Goal: Transaction & Acquisition: Purchase product/service

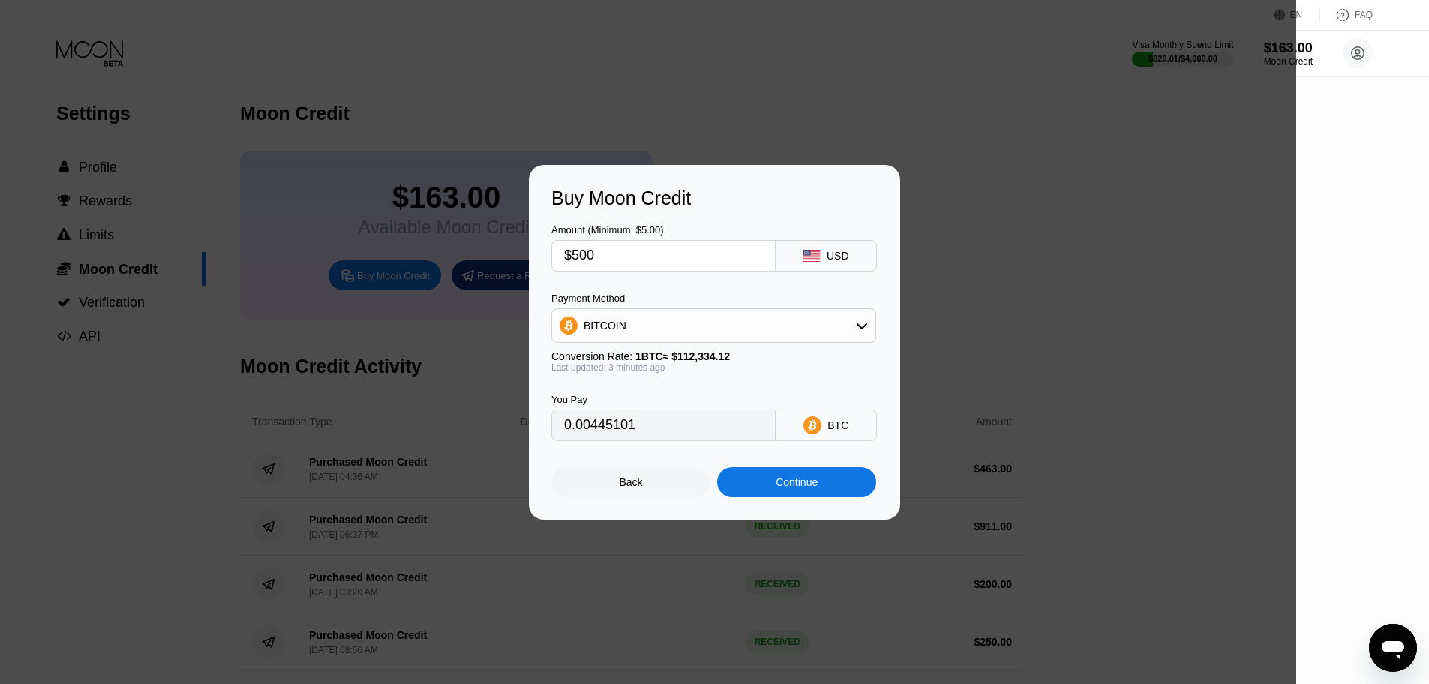
type input "0.00445189"
click at [642, 485] on div "Back" at bounding box center [630, 482] width 159 height 30
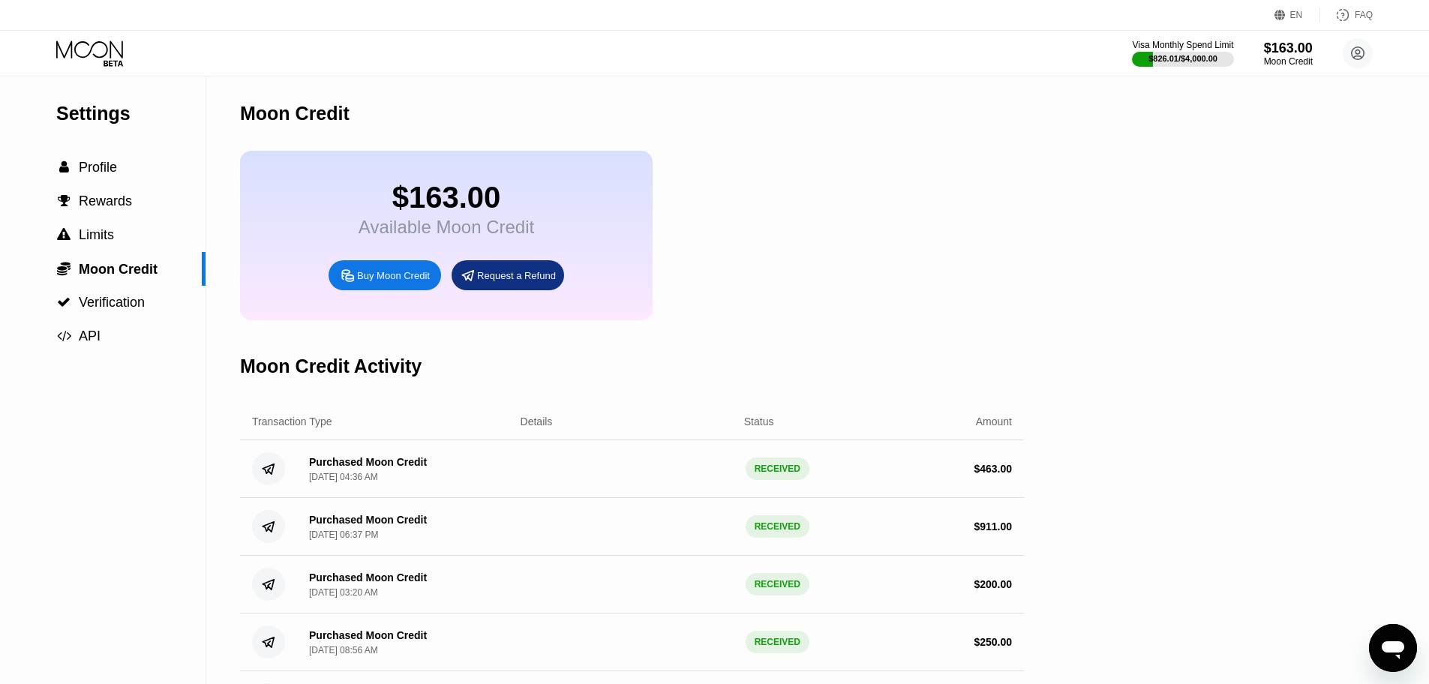
click at [405, 280] on div "Buy Moon Credit" at bounding box center [393, 275] width 73 height 13
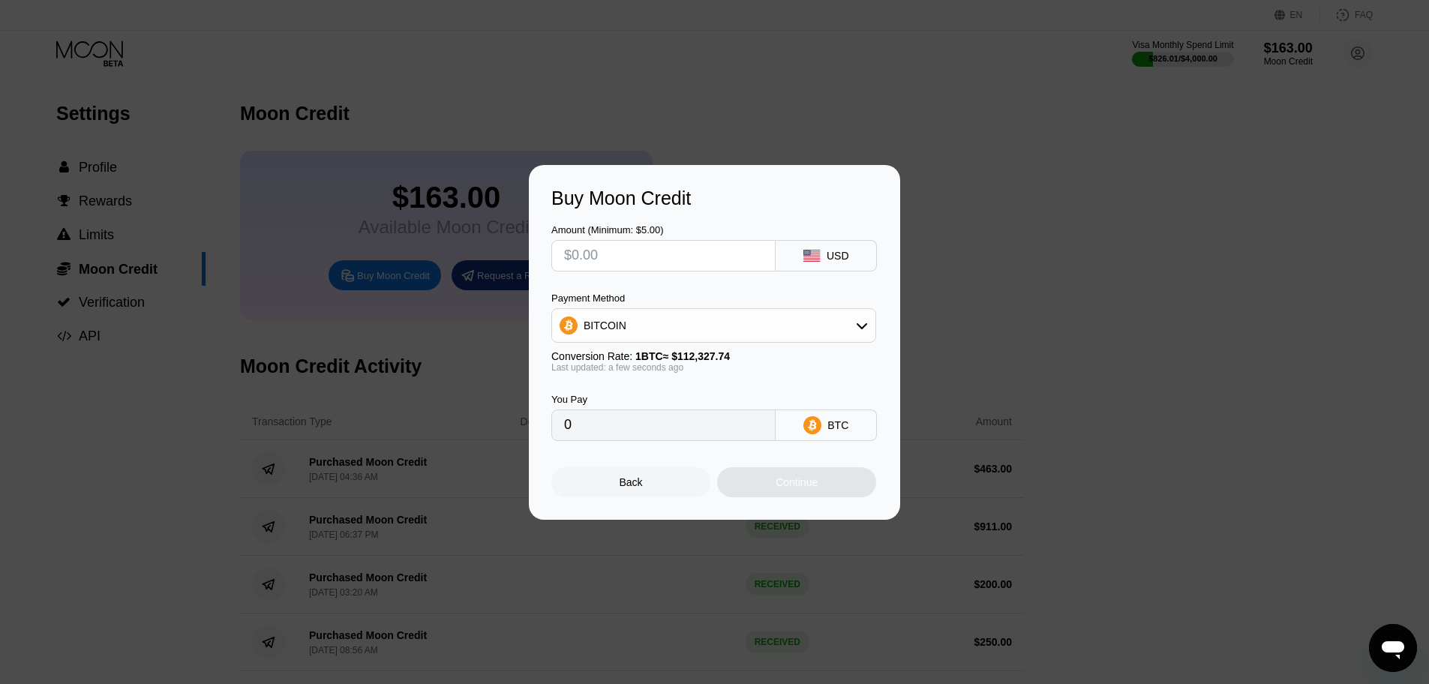
click at [627, 254] on input "text" at bounding box center [663, 256] width 199 height 30
type input "$3"
type input "0.00002671"
type input "$30"
type input "0.00026708"
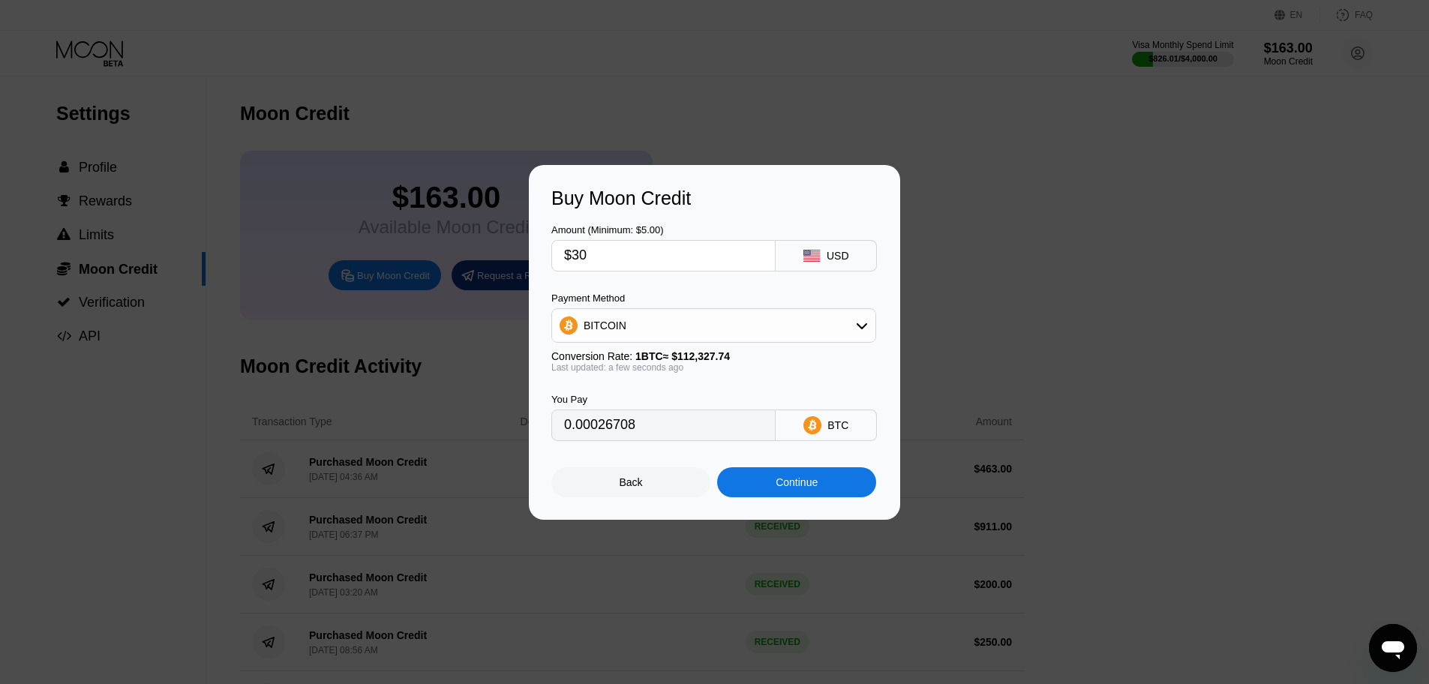
type input "$300"
type input "0.00267076"
drag, startPoint x: 608, startPoint y: 257, endPoint x: 498, endPoint y: 260, distance: 110.3
click at [498, 260] on div "Buy Moon Credit Amount (Minimum: $5.00) $300 USD Payment Method BITCOIN Convers…" at bounding box center [714, 342] width 1429 height 355
type input "$5"
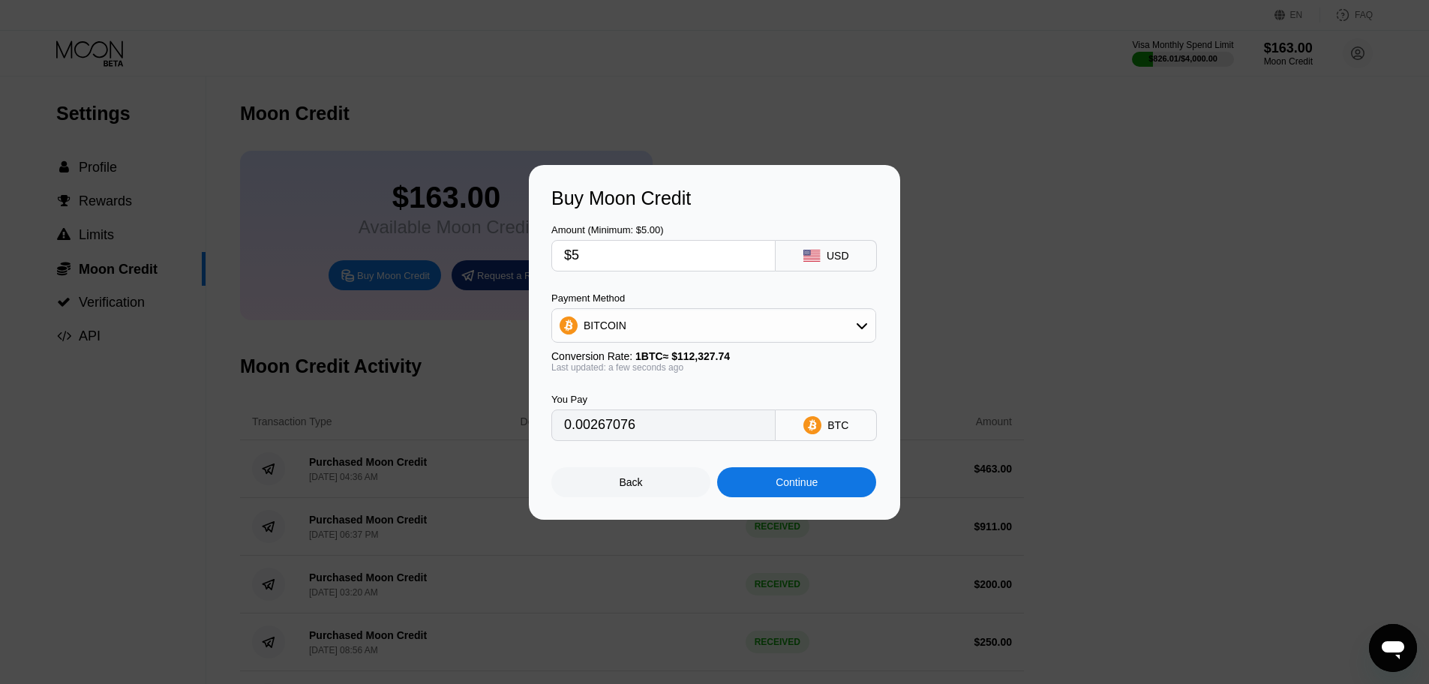
type input "0.00004452"
type input "$50"
type input "0.00044513"
type input "$500"
type input "0.00445127"
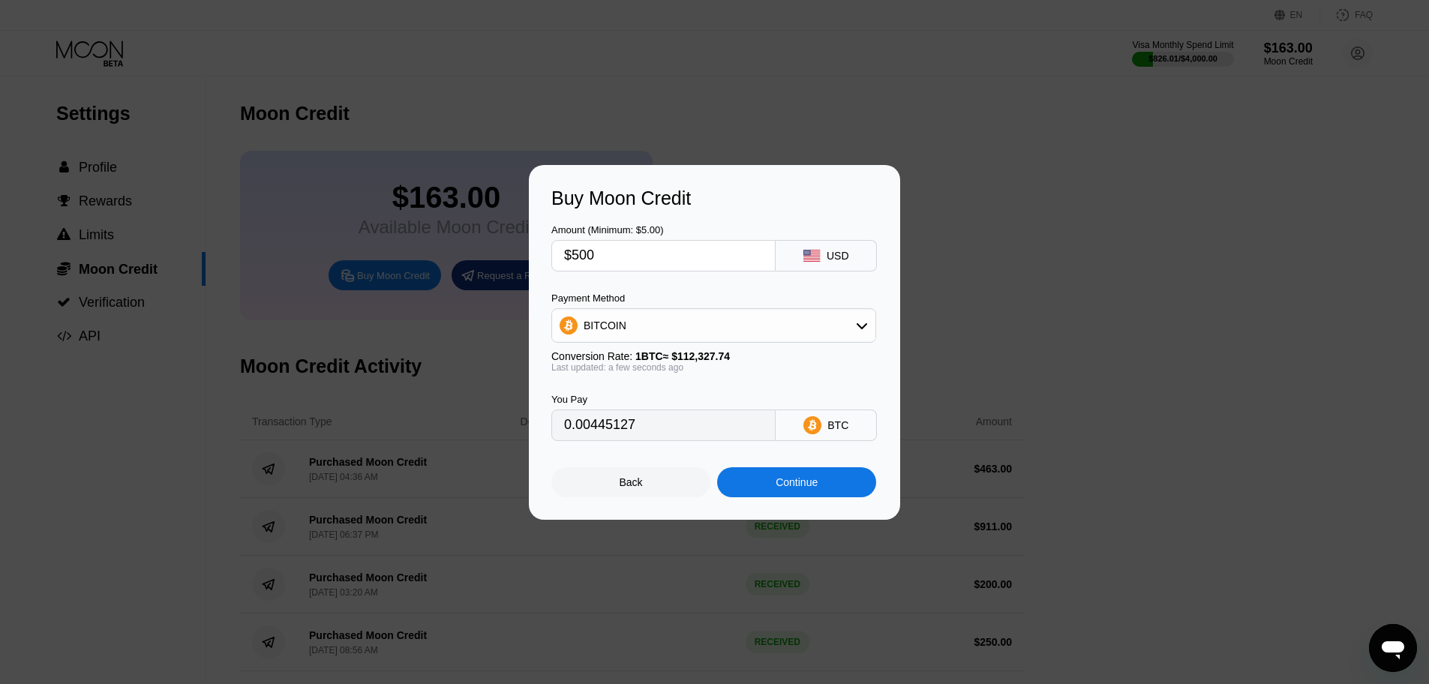
type input "$500"
click at [629, 432] on input "0.00445127" at bounding box center [663, 425] width 199 height 30
click at [748, 485] on div "Continue" at bounding box center [796, 482] width 159 height 30
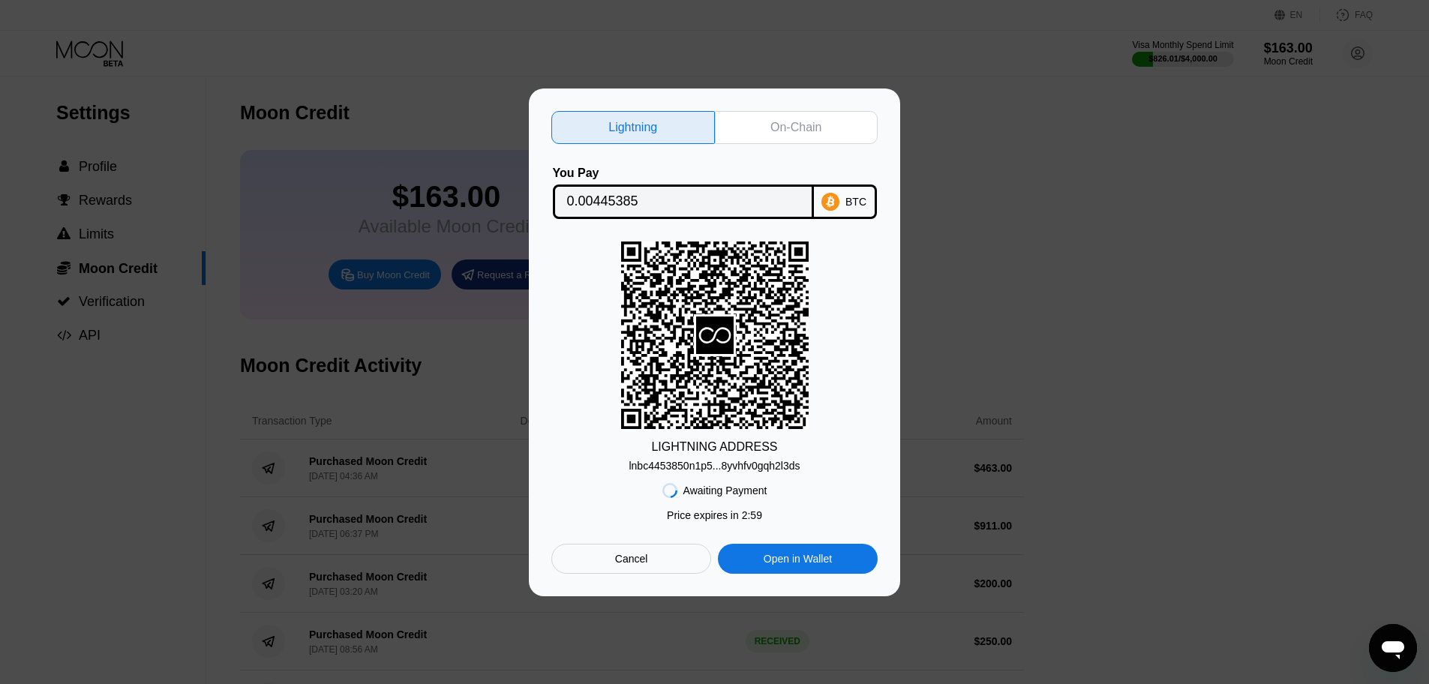
click at [623, 206] on input "0.00445385" at bounding box center [683, 202] width 233 height 30
click at [654, 472] on div "lnbc4453850n1p5...8yvhfv0gqh2l3ds" at bounding box center [714, 466] width 171 height 12
click at [603, 202] on input "0.00445385" at bounding box center [683, 202] width 233 height 30
click at [664, 469] on div "lnbc4453850n1p5...8yvhfv0gqh2l3ds" at bounding box center [714, 466] width 171 height 12
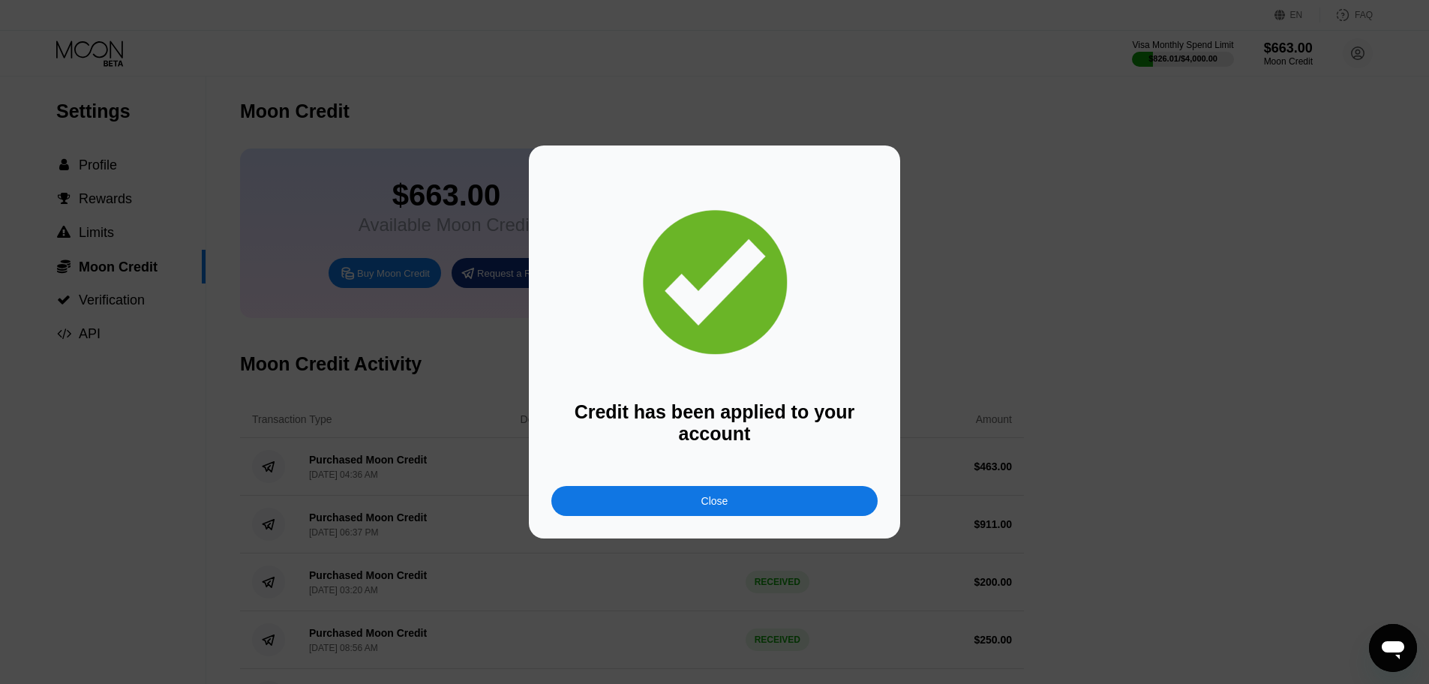
click at [722, 498] on div "Close" at bounding box center [714, 501] width 27 height 12
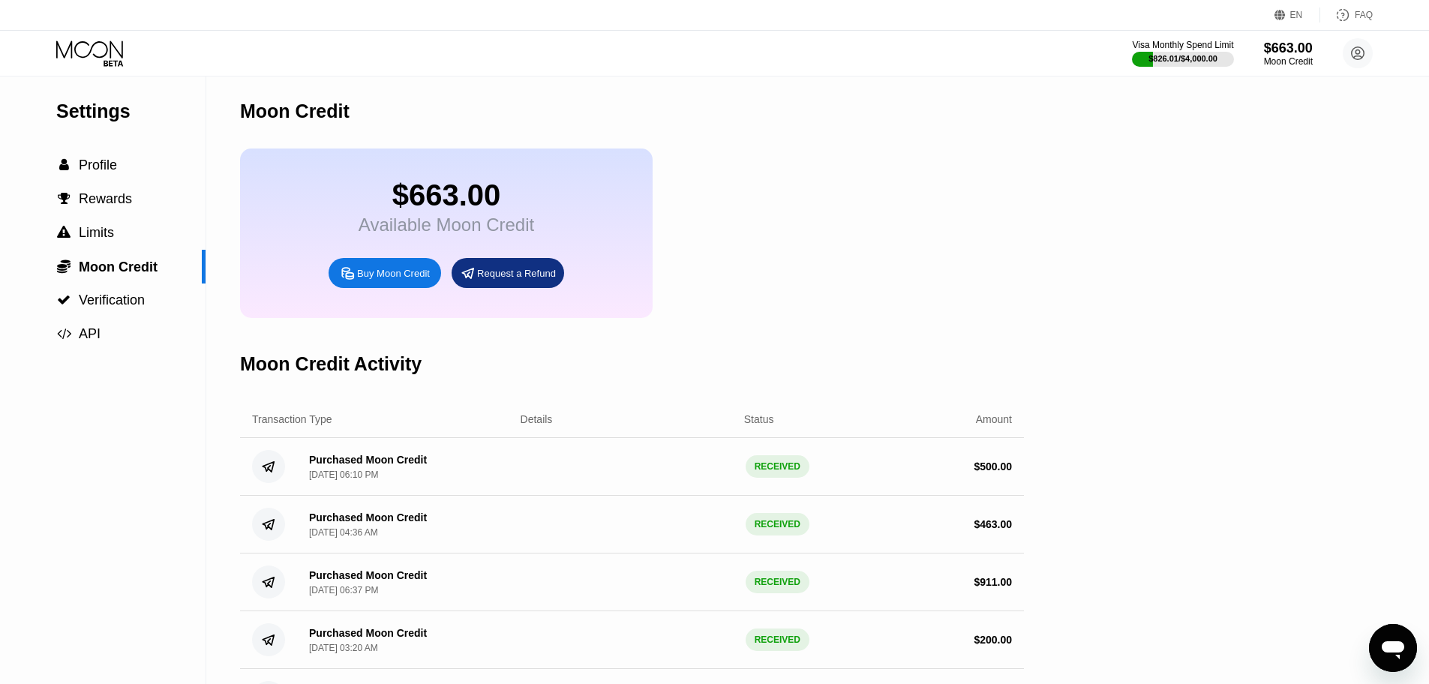
click at [708, 363] on div "Moon Credit Activity" at bounding box center [632, 364] width 784 height 74
